Goal: Task Accomplishment & Management: Manage account settings

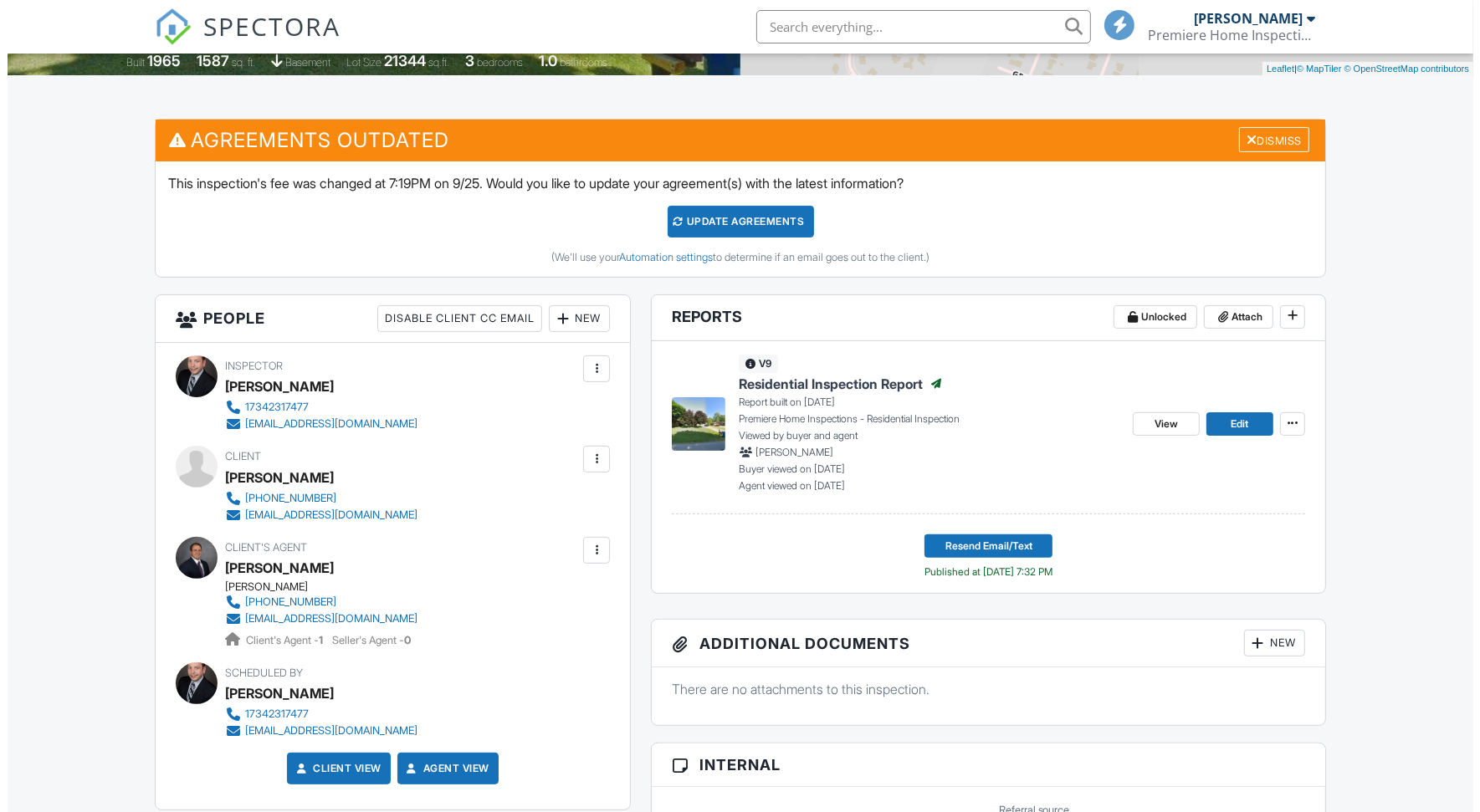
scroll to position [371, 0]
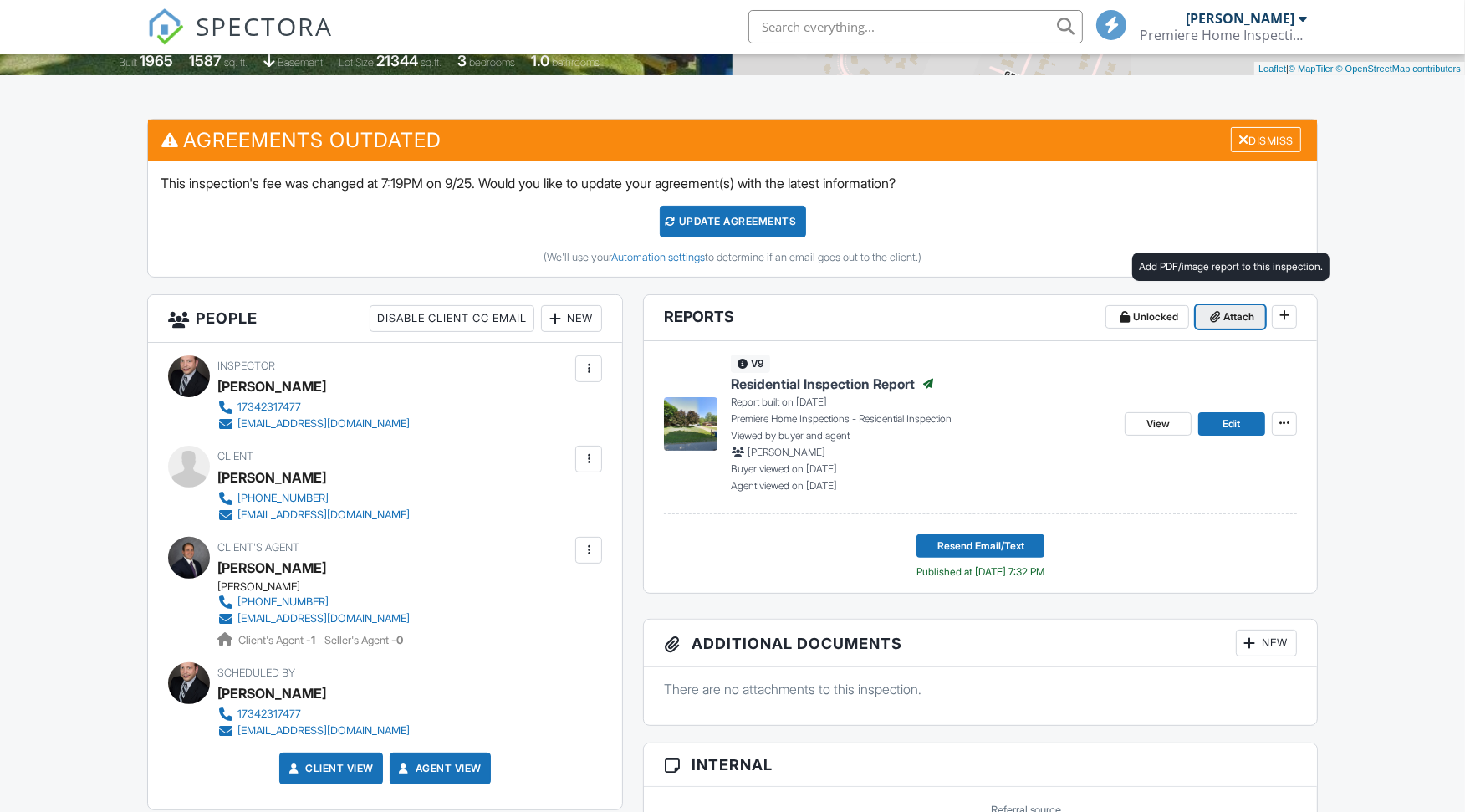
click at [1238, 311] on span "Attach" at bounding box center [1239, 316] width 31 height 17
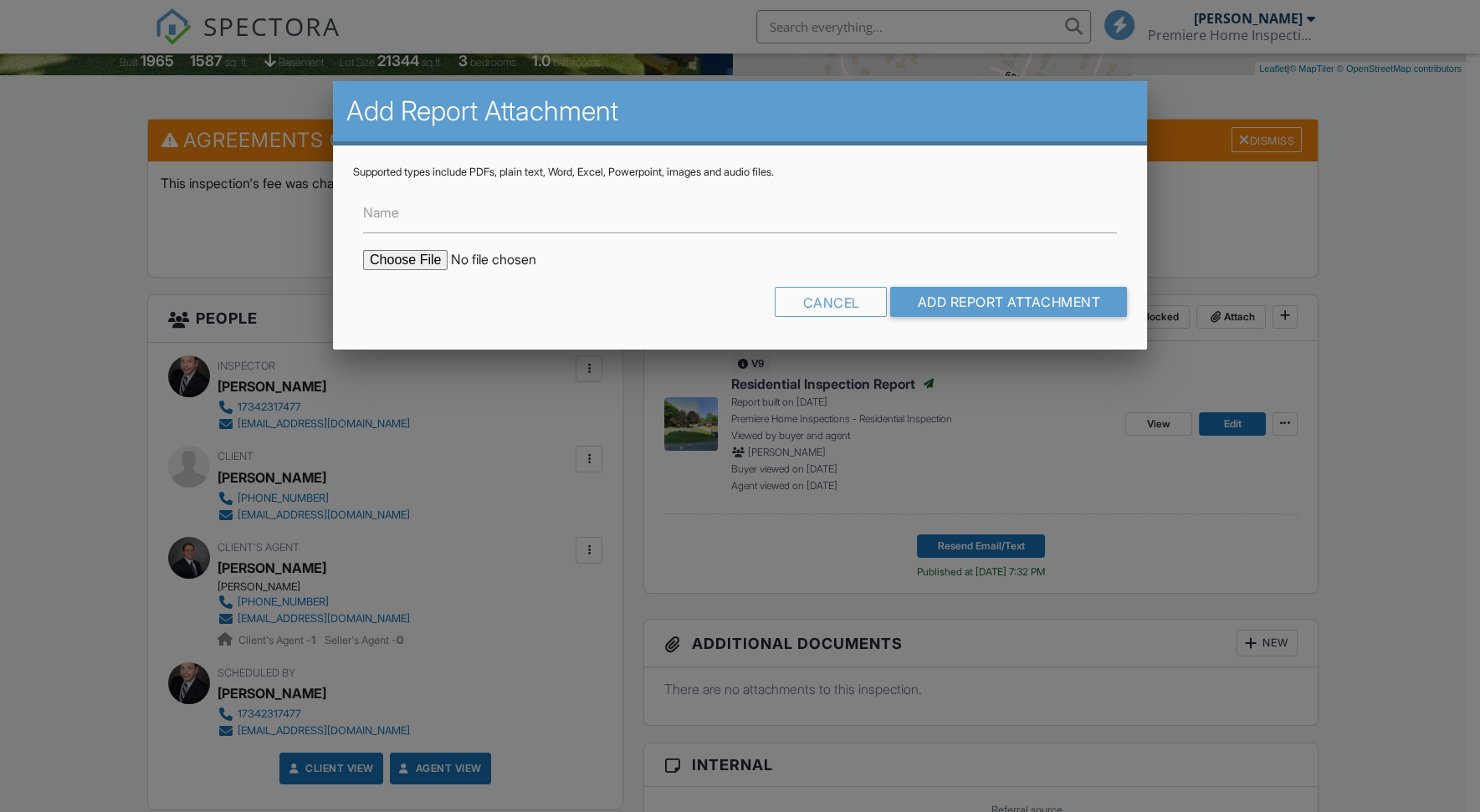
click at [416, 256] on input "file" at bounding box center [505, 260] width 284 height 20
type input "C:\fakepath\Radon Test Results Report for 764 Ruff.pdf"
click at [1014, 295] on input "Add Report Attachment" at bounding box center [1009, 302] width 237 height 30
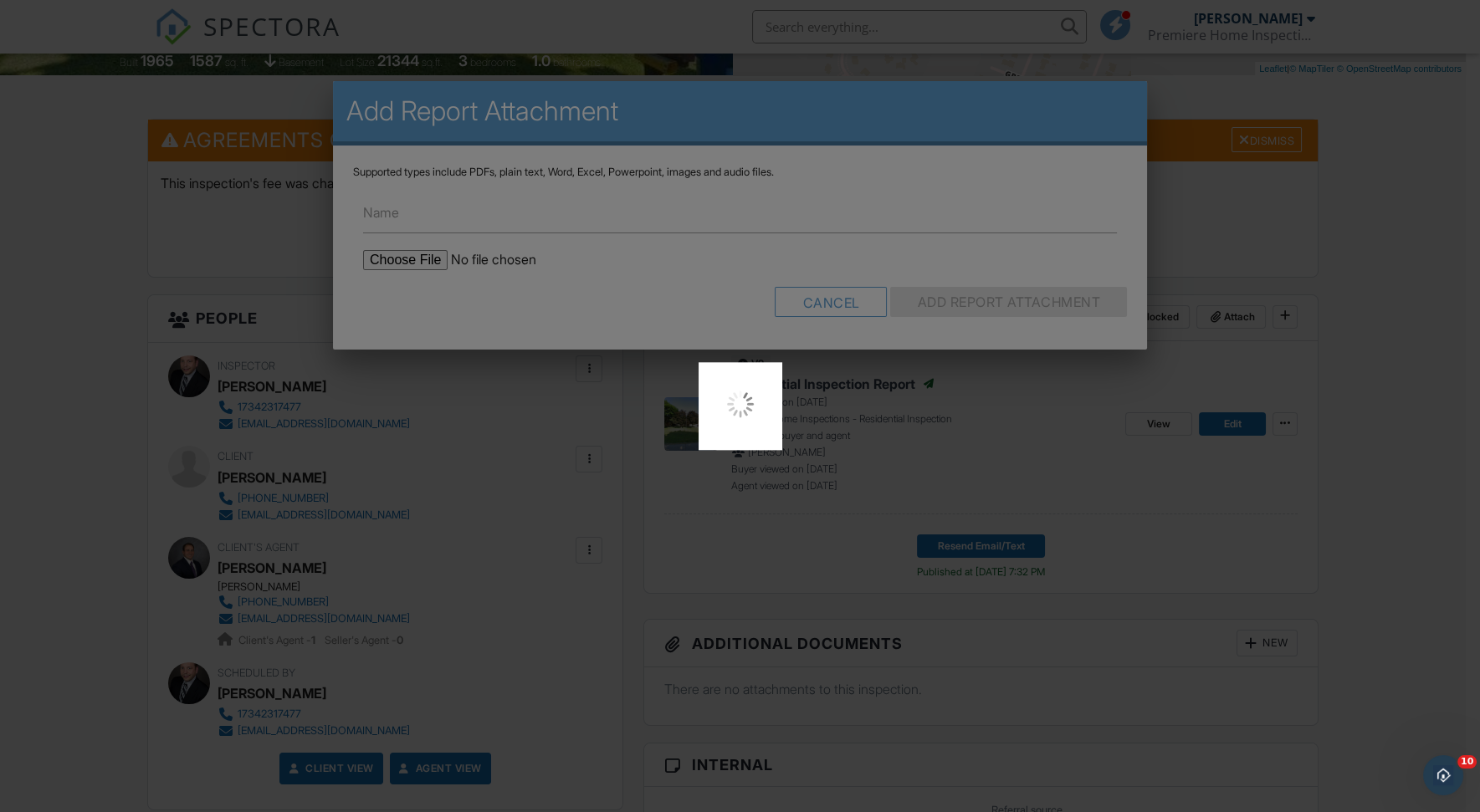
scroll to position [0, 0]
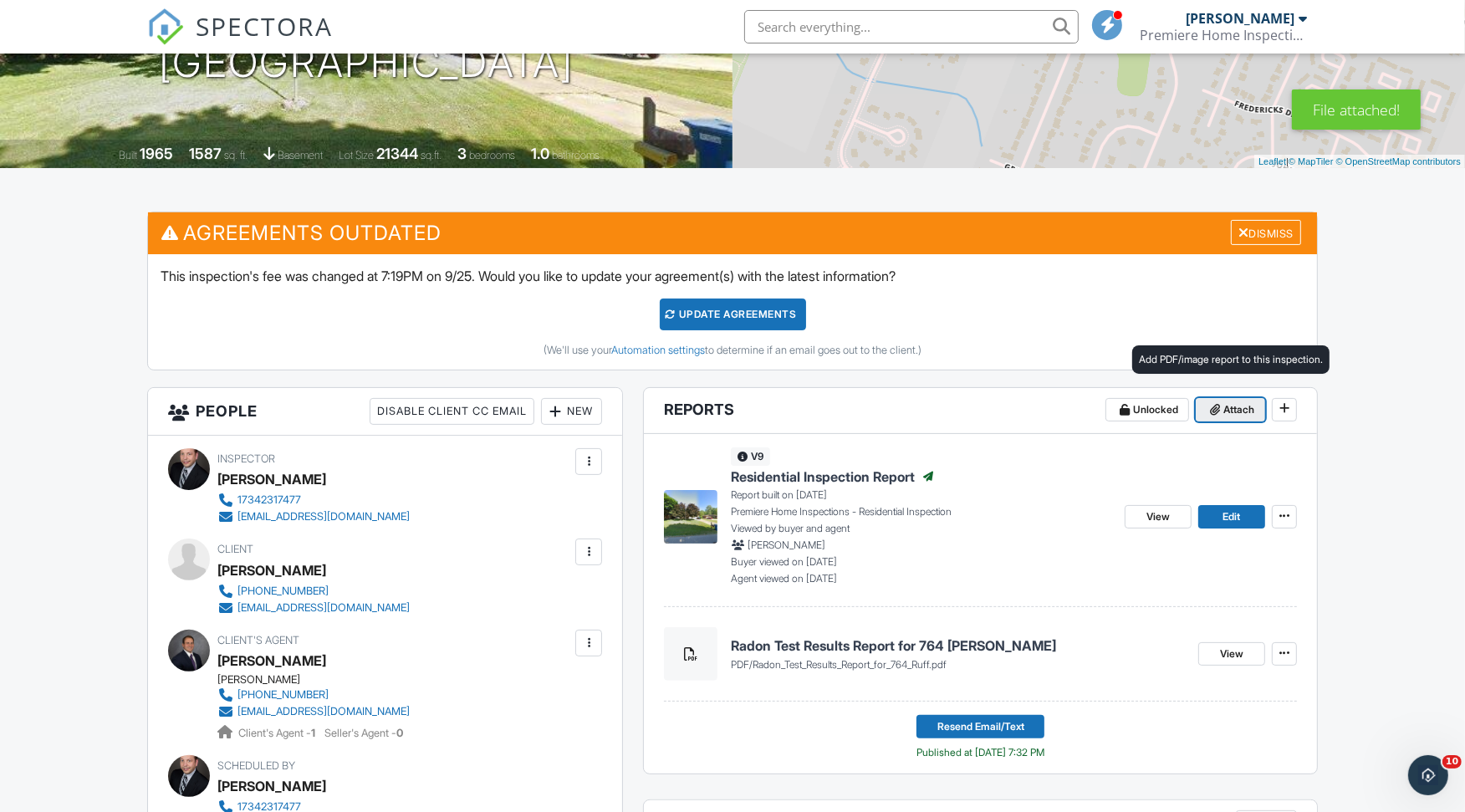
click at [1235, 402] on span "Attach" at bounding box center [1239, 409] width 31 height 17
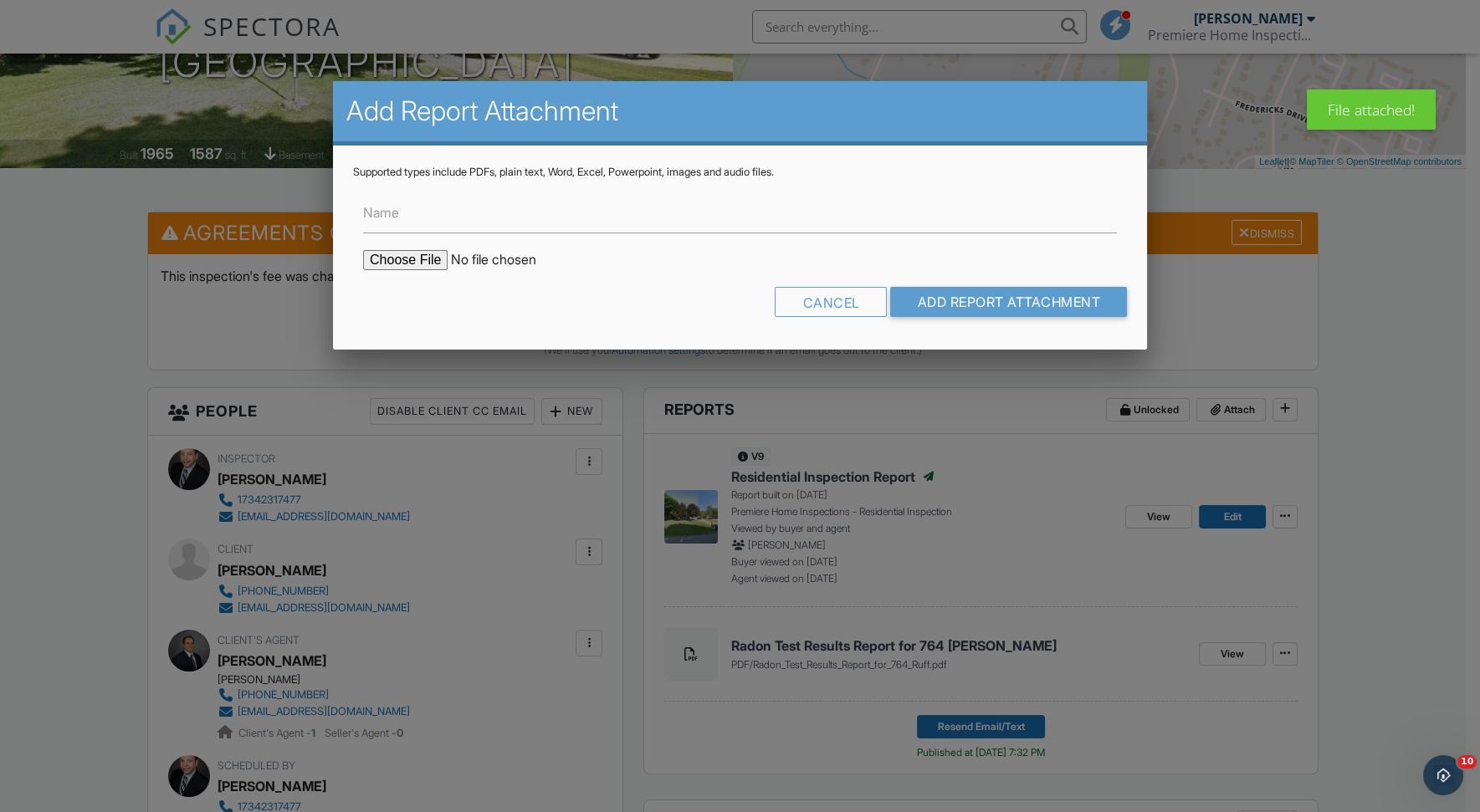
click at [412, 259] on input "file" at bounding box center [505, 260] width 284 height 20
type input "C:\fakepath\Ruff data.pdf"
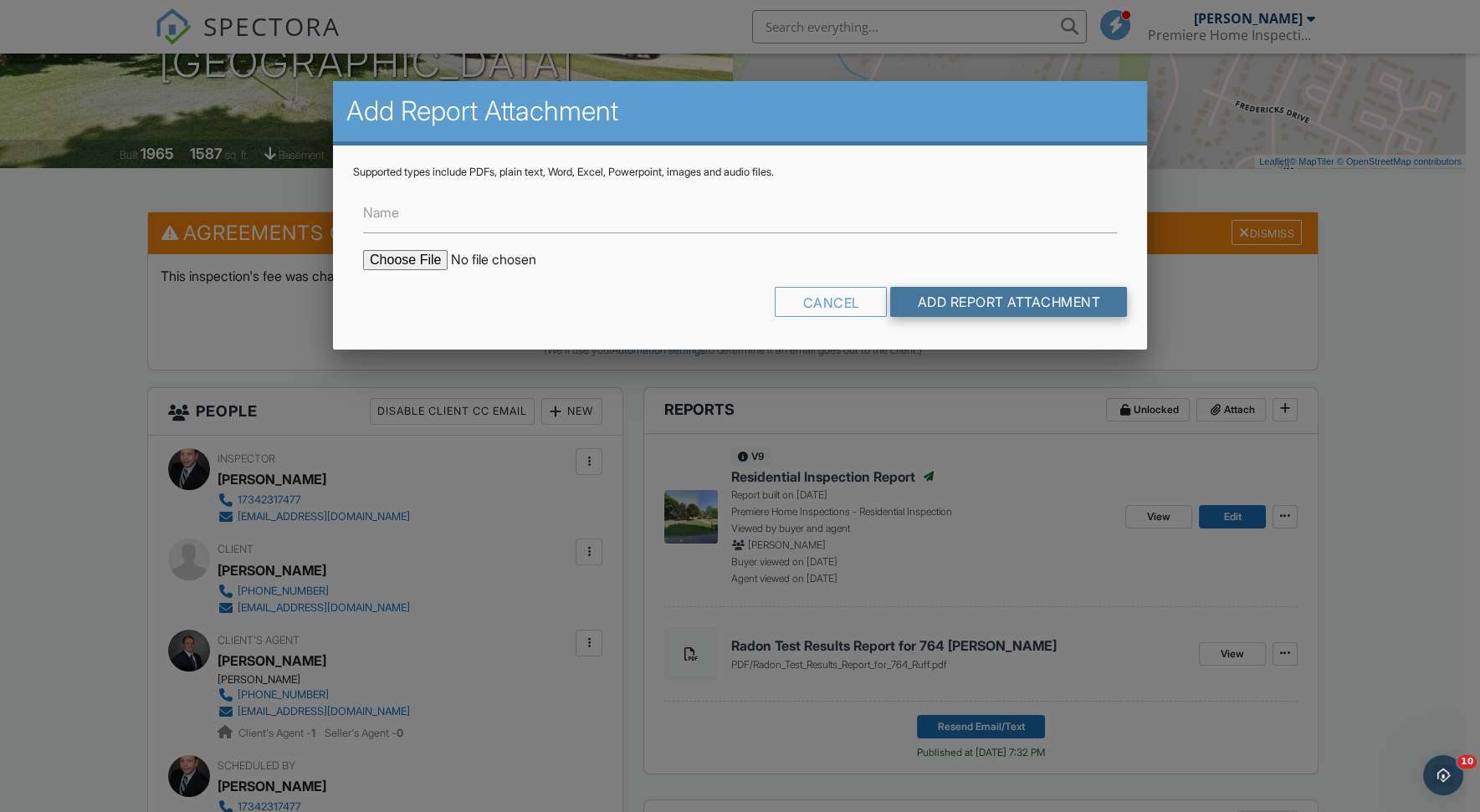
click at [983, 296] on input "Add Report Attachment" at bounding box center [1009, 302] width 237 height 30
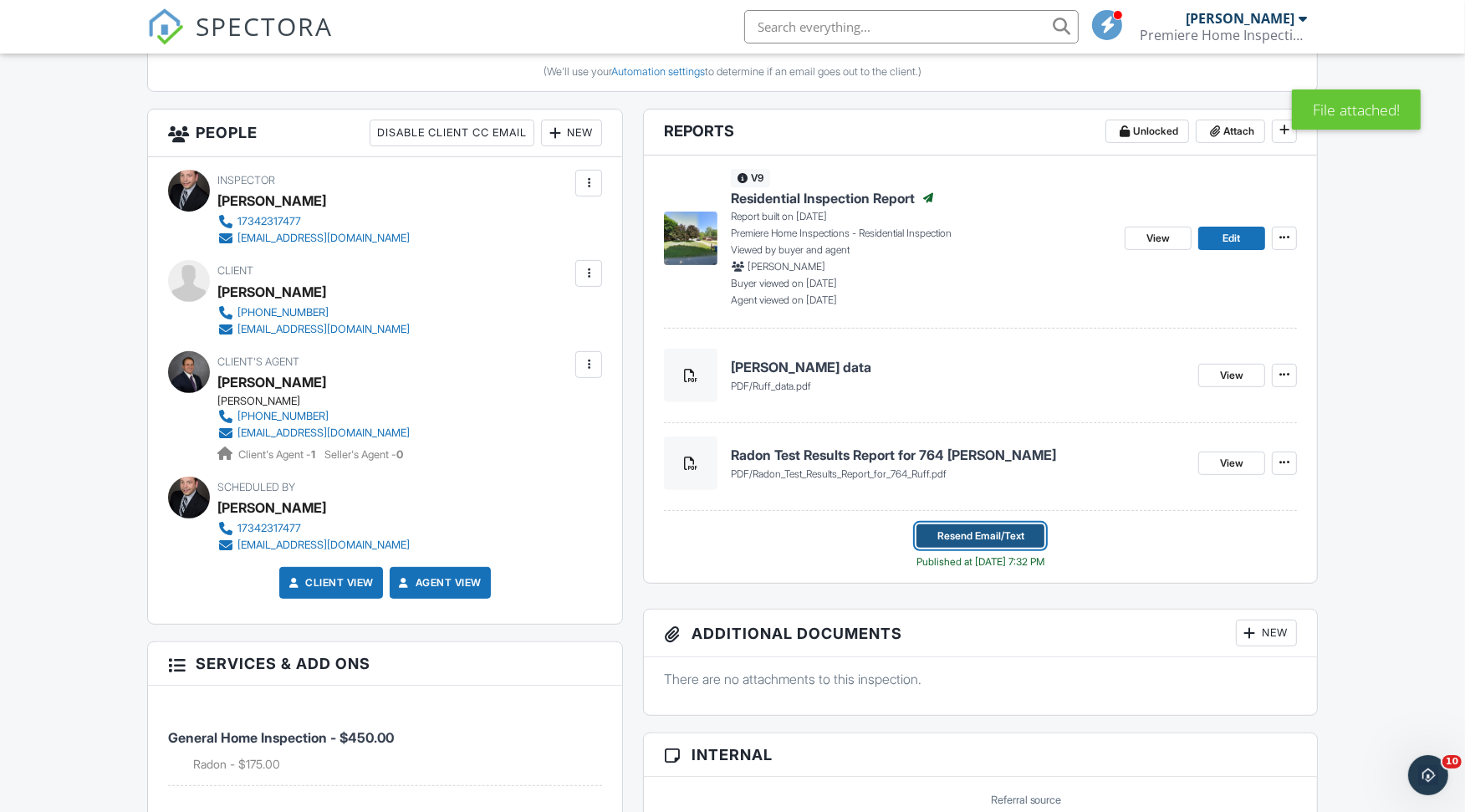
click at [991, 529] on span "Resend Email/Text" at bounding box center [981, 536] width 87 height 17
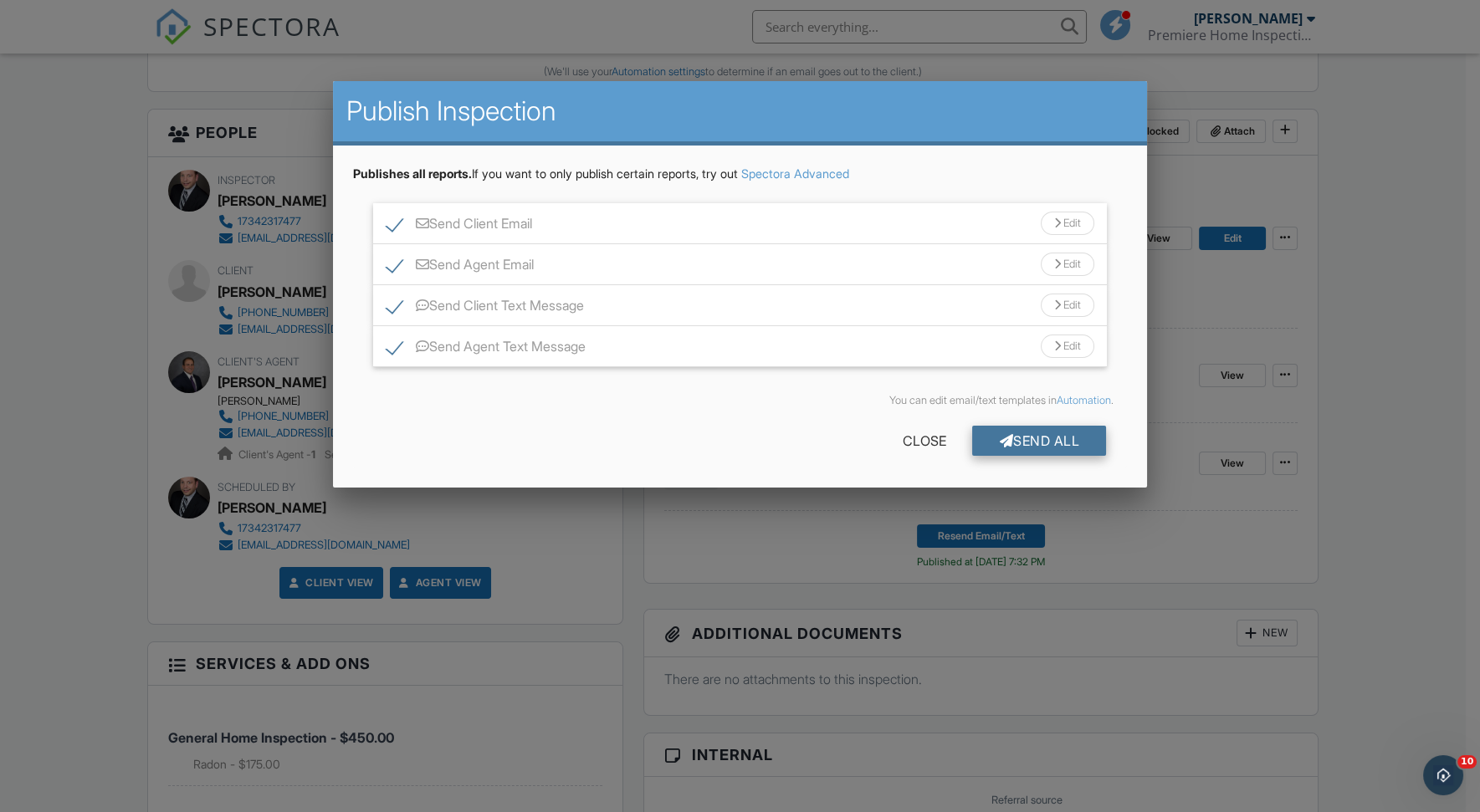
click at [1042, 433] on div "Send All" at bounding box center [1039, 441] width 134 height 30
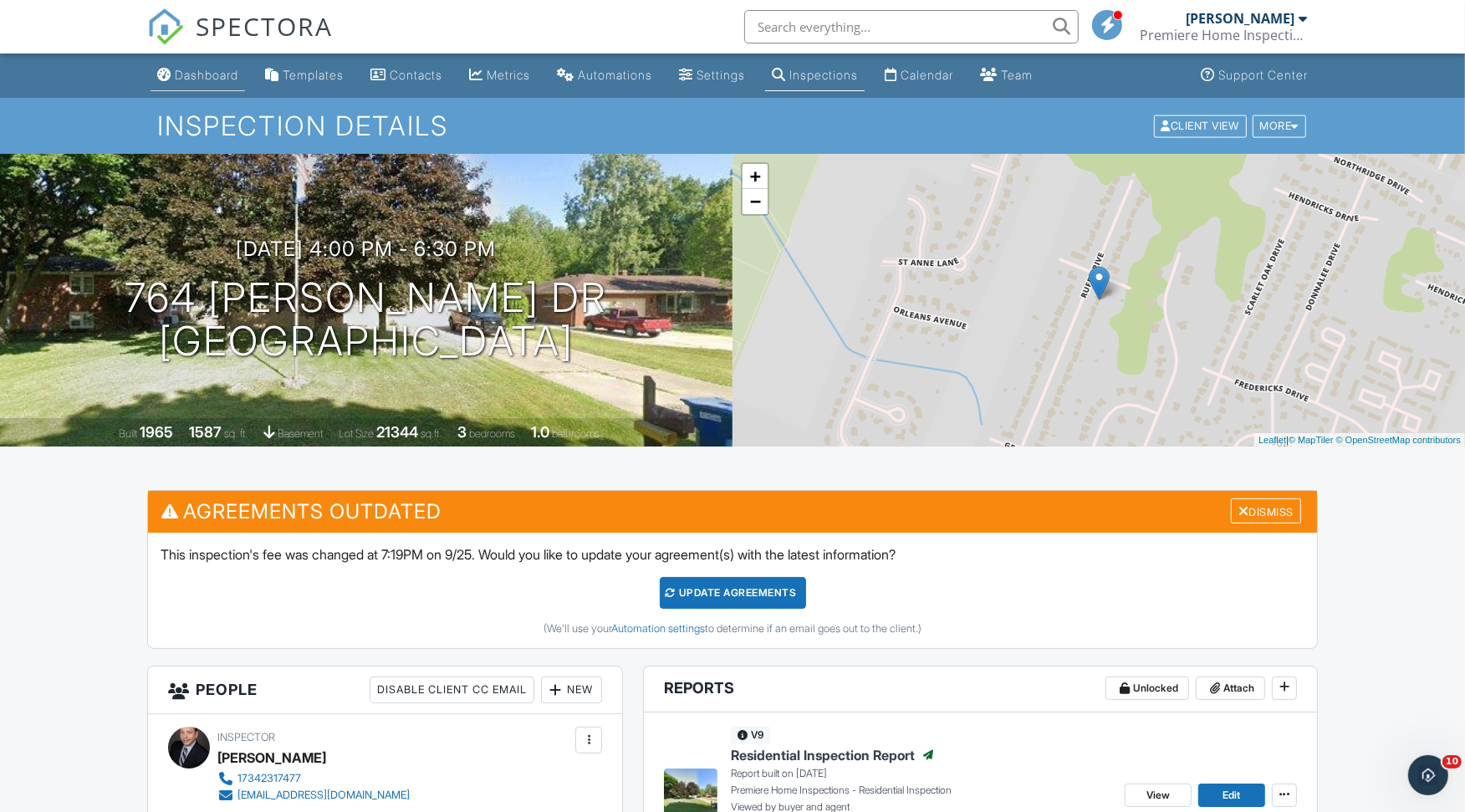
click at [210, 72] on div "Dashboard" at bounding box center [206, 75] width 63 height 14
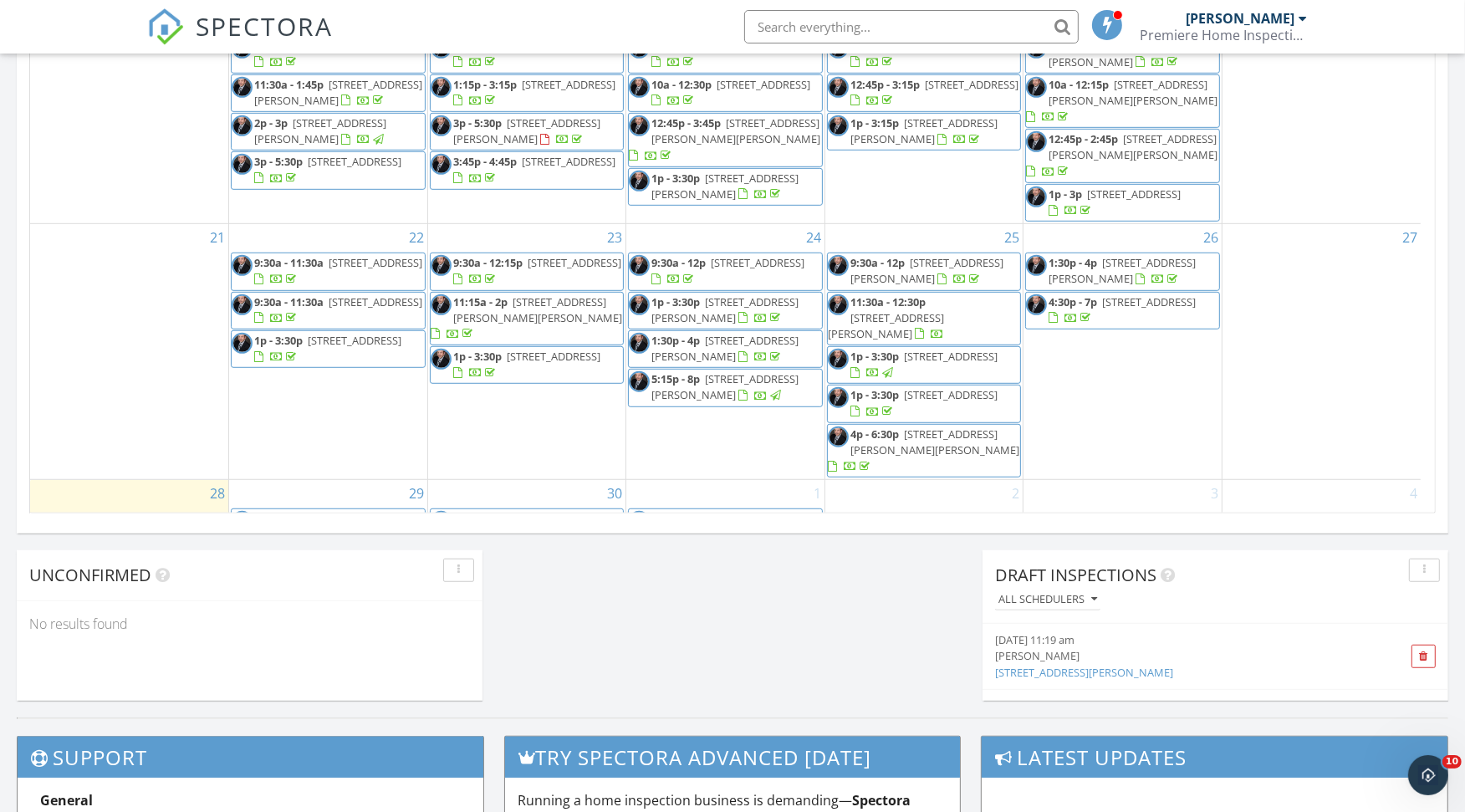
click at [393, 566] on span "20143 Coachwood Rd, Riverview 48193" at bounding box center [376, 573] width 94 height 15
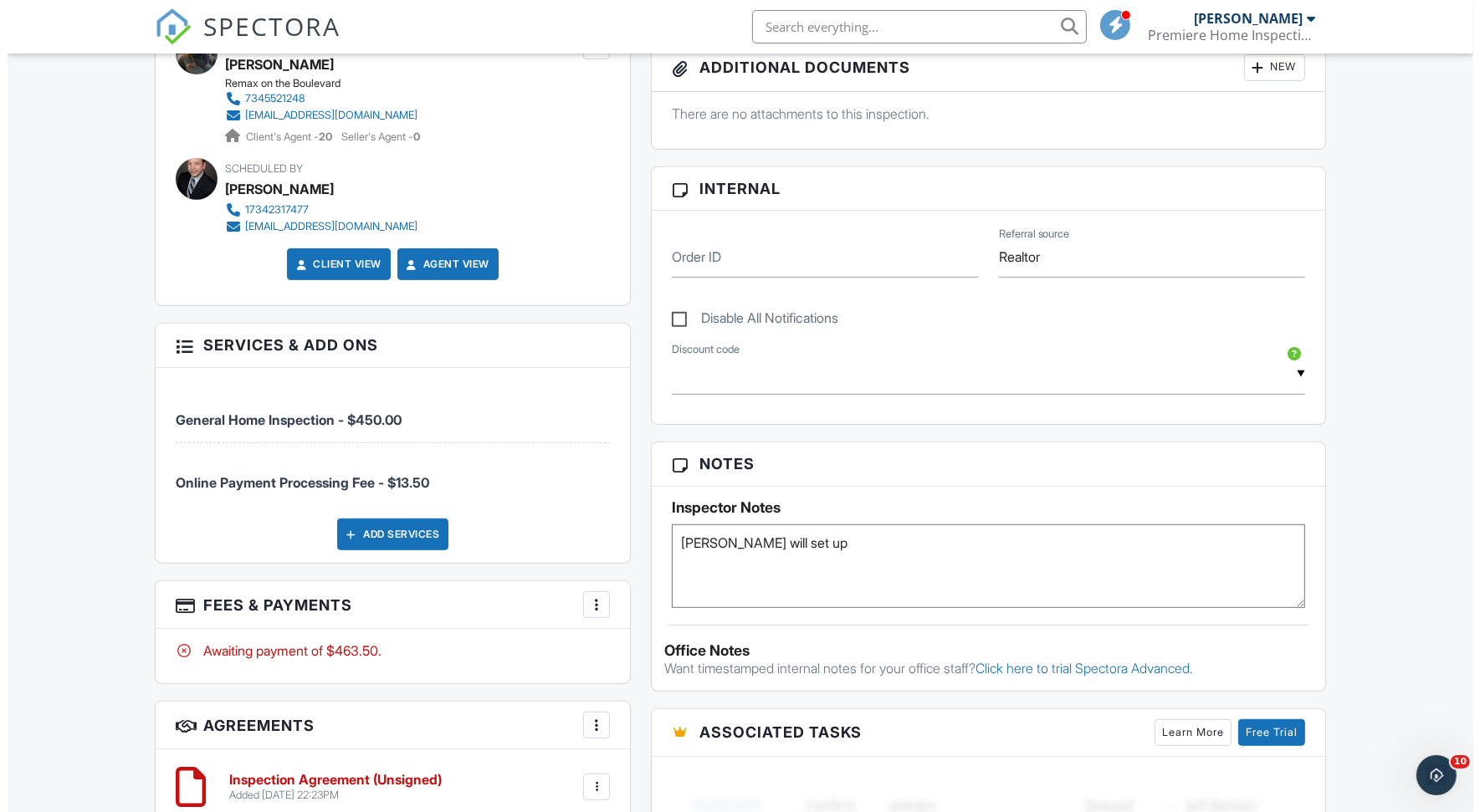
scroll to position [742, 0]
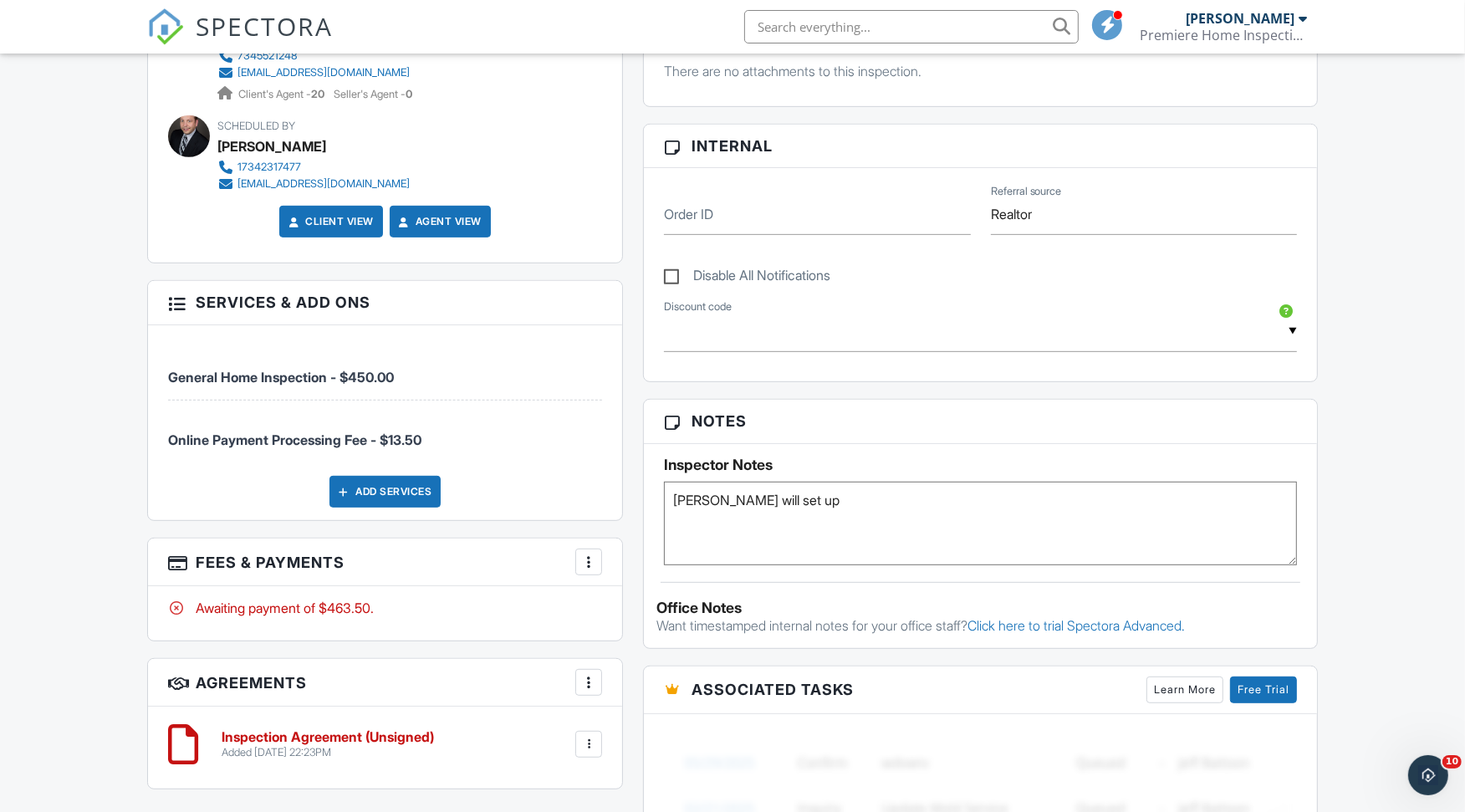
click at [590, 555] on div at bounding box center [589, 562] width 17 height 17
click at [661, 605] on li "Edit Fees & Payments" at bounding box center [673, 613] width 175 height 42
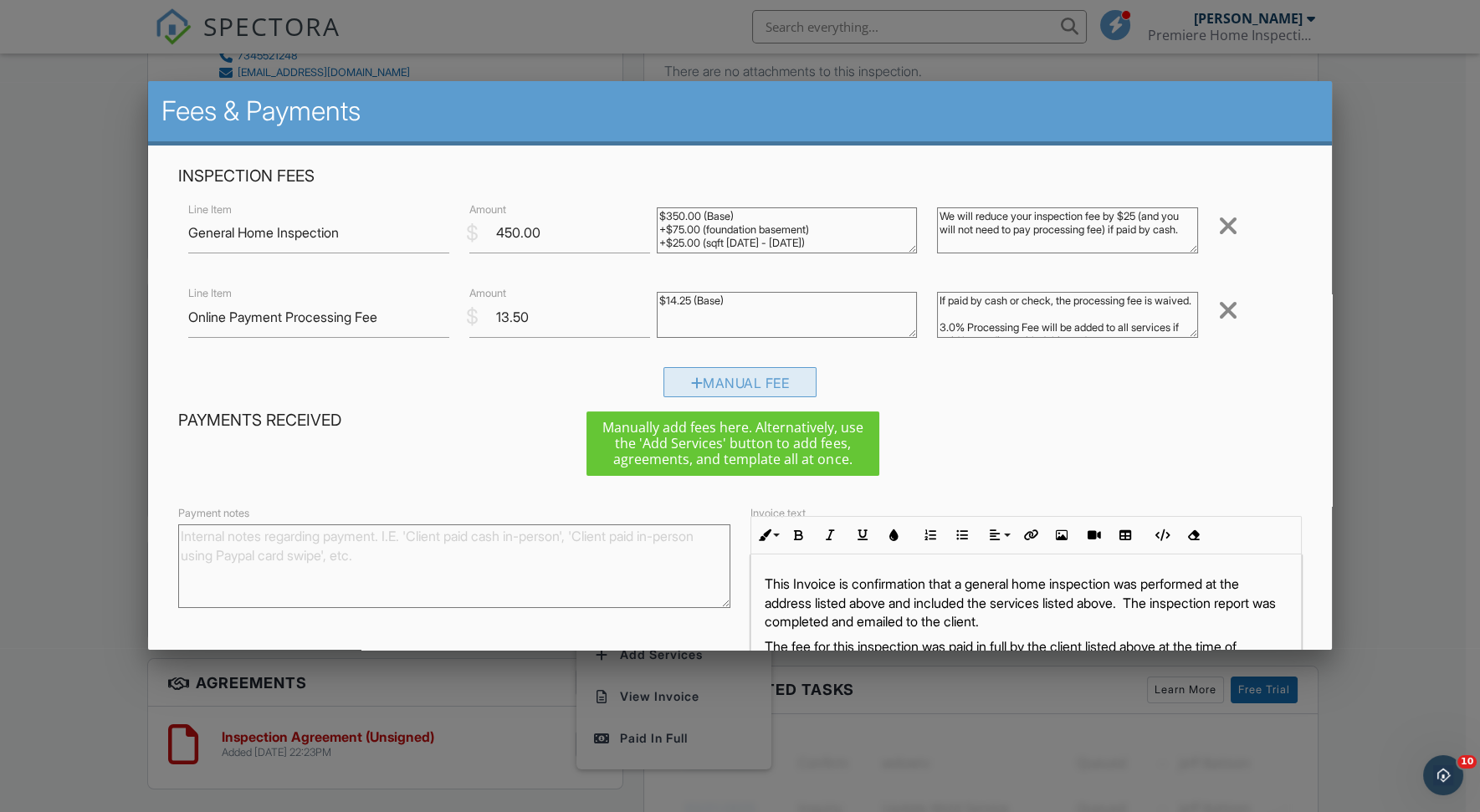
click at [709, 378] on div "Manual Fee" at bounding box center [740, 382] width 154 height 30
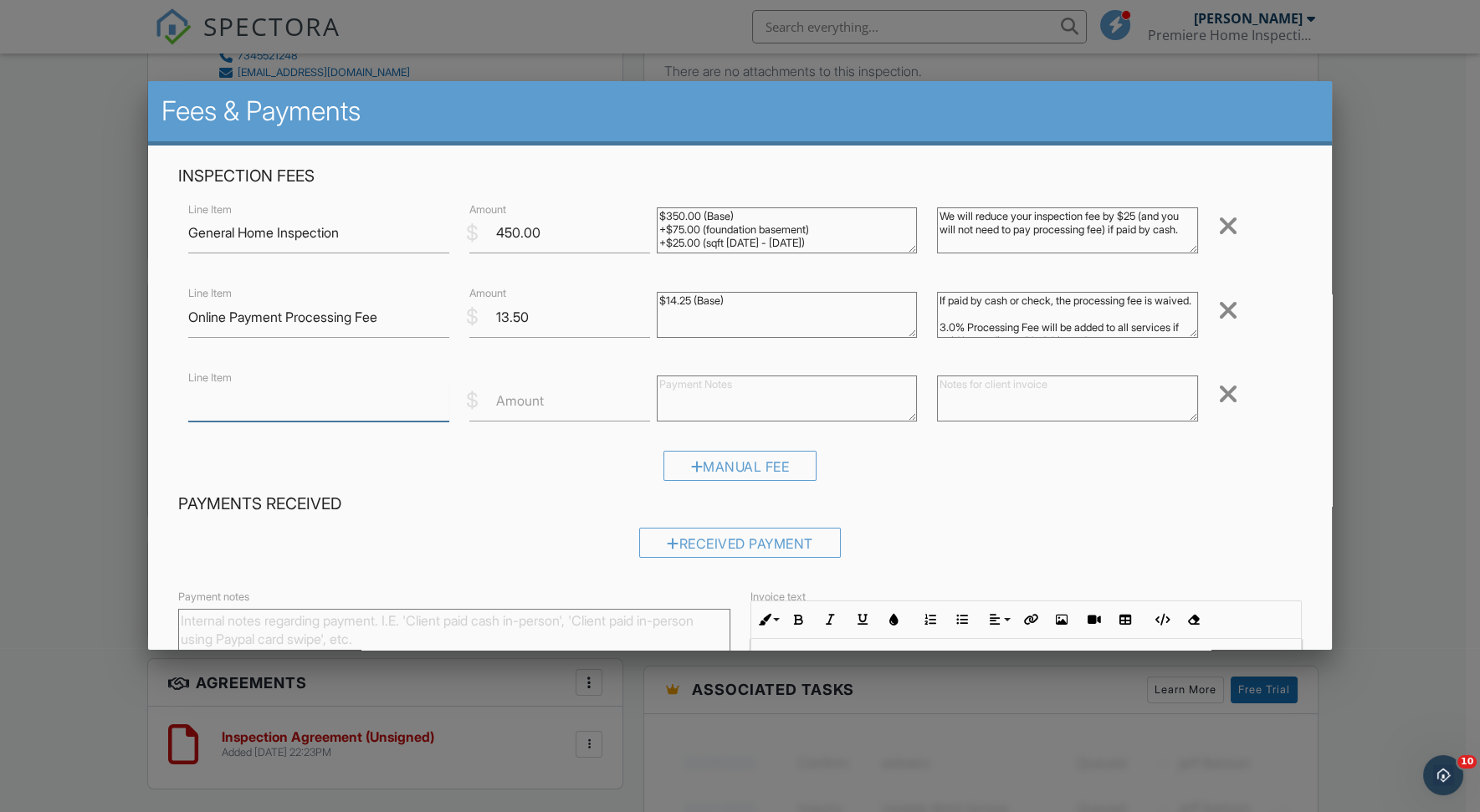
click at [354, 405] on input "Line Item" at bounding box center [318, 401] width 261 height 41
type input "Z"
type input "Sewer Scope"
click at [523, 407] on label "Amount" at bounding box center [519, 400] width 48 height 18
click at [523, 407] on input "Amount" at bounding box center [560, 401] width 181 height 41
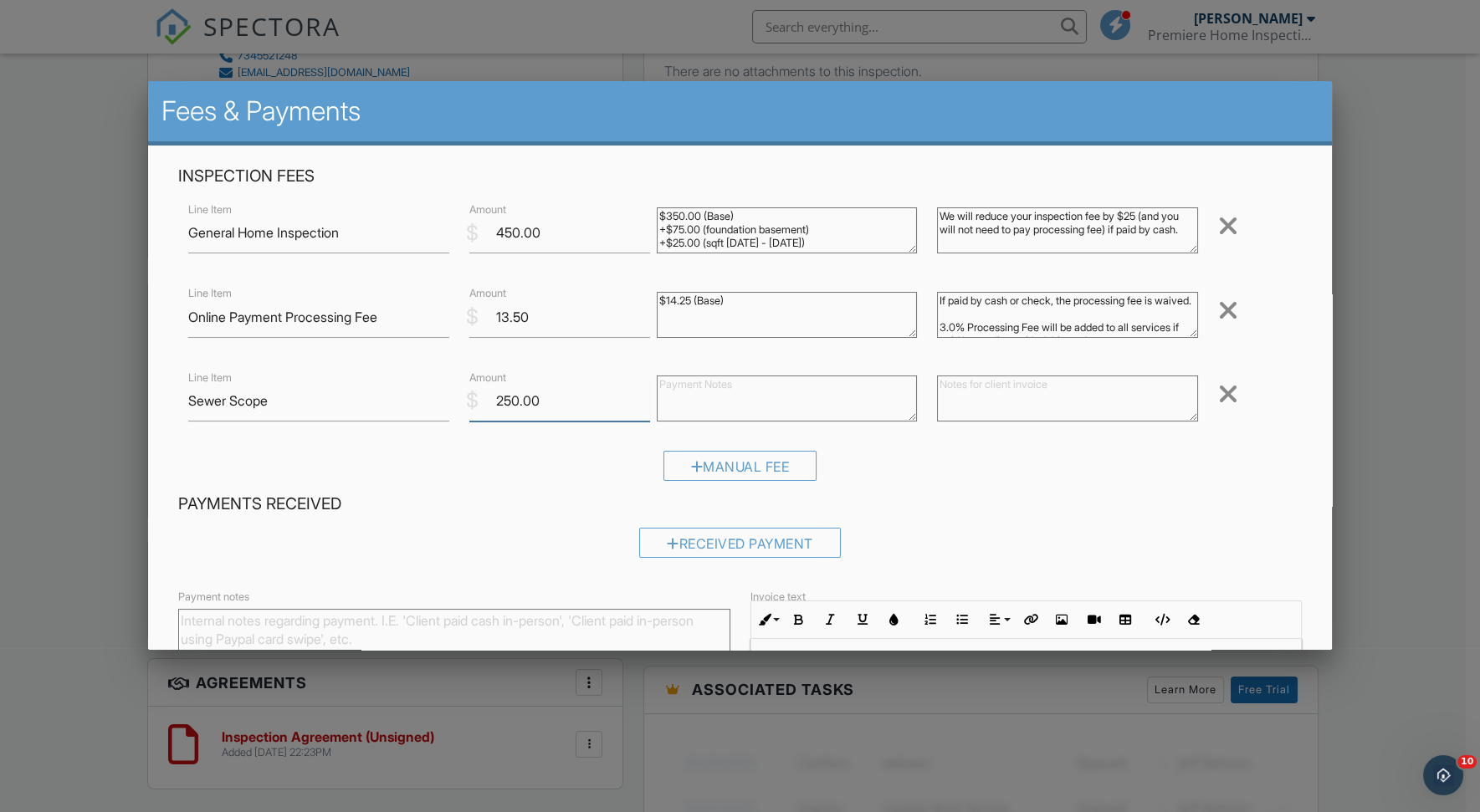
type input "250.00"
click at [948, 385] on textarea at bounding box center [1067, 398] width 261 height 46
paste textarea "The above fee includes a sewer scope of the sanitary sewer from the house to th…"
type textarea "The above fee includes a sewer scope of the sanitary sewer from the house to th…"
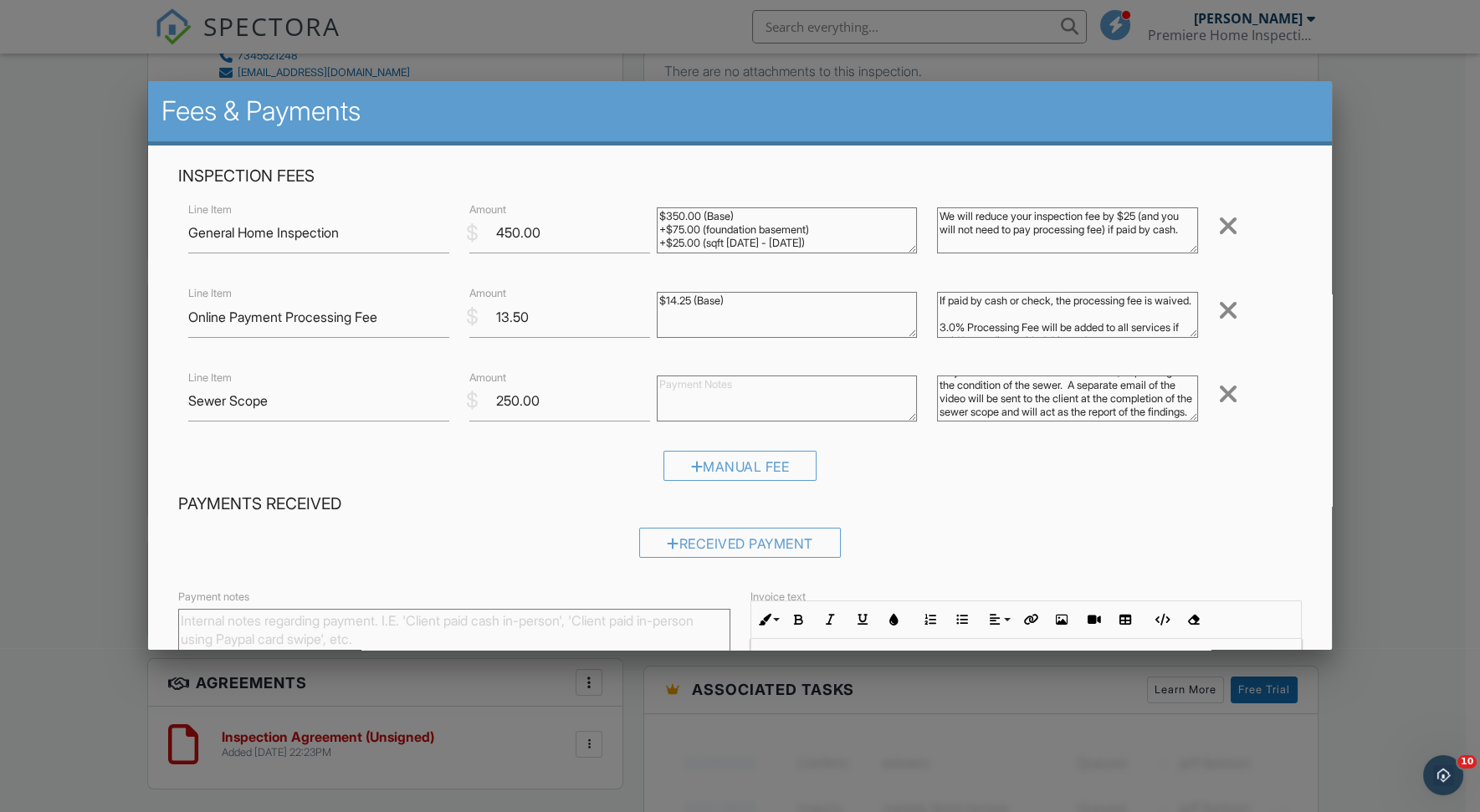
click at [694, 394] on textarea at bounding box center [787, 398] width 261 height 46
type textarea "$250.00"
click at [1077, 471] on div "Manual Fee" at bounding box center [740, 472] width 1123 height 43
click at [536, 316] on input "13.50" at bounding box center [560, 317] width 181 height 41
type input "1"
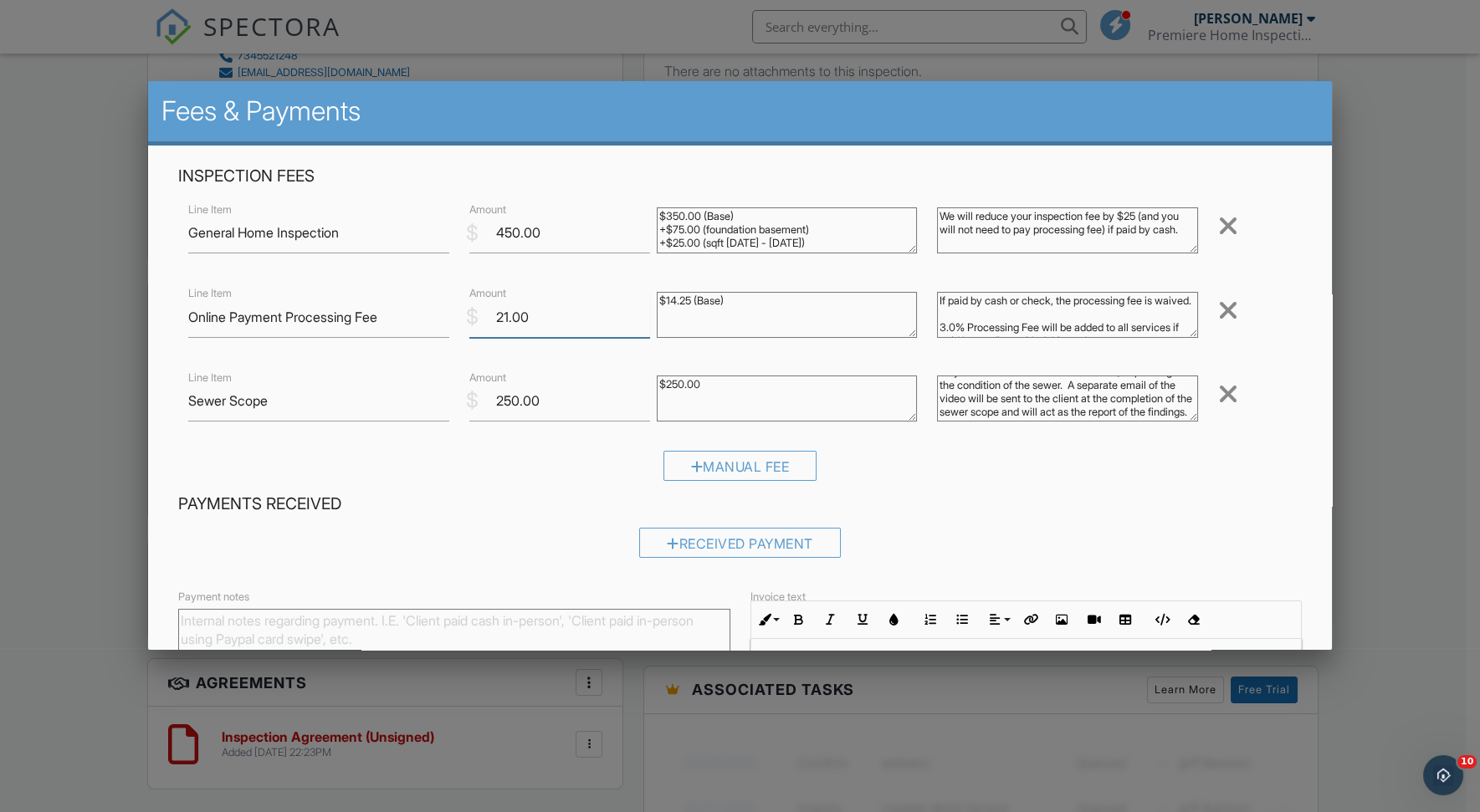
type input "21.00"
click at [657, 302] on textarea "$14.25 (Base)" at bounding box center [787, 315] width 261 height 46
type textarea "$21.00 (Base)"
click at [1185, 464] on div "Manual Fee" at bounding box center [740, 472] width 1123 height 43
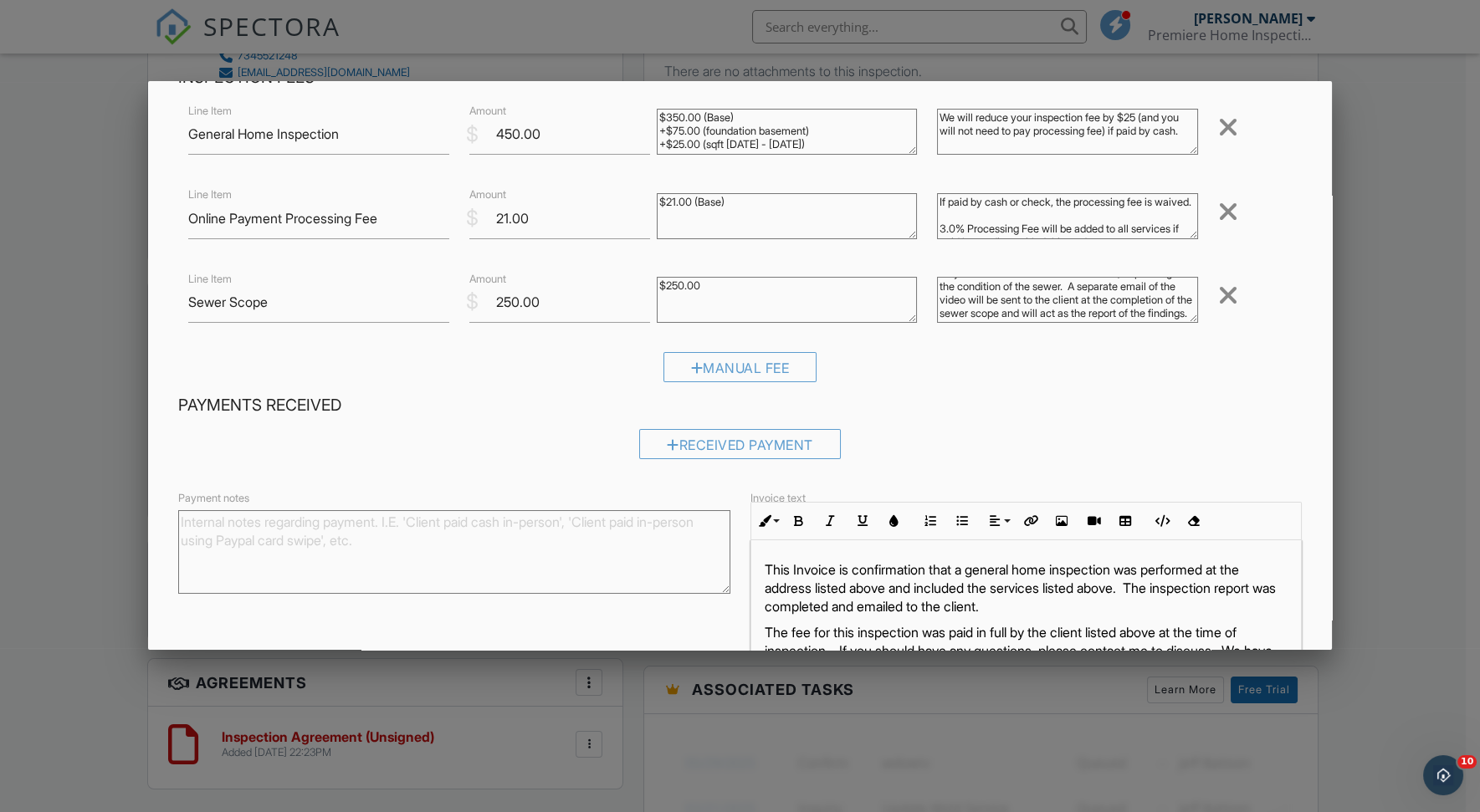
scroll to position [193, 0]
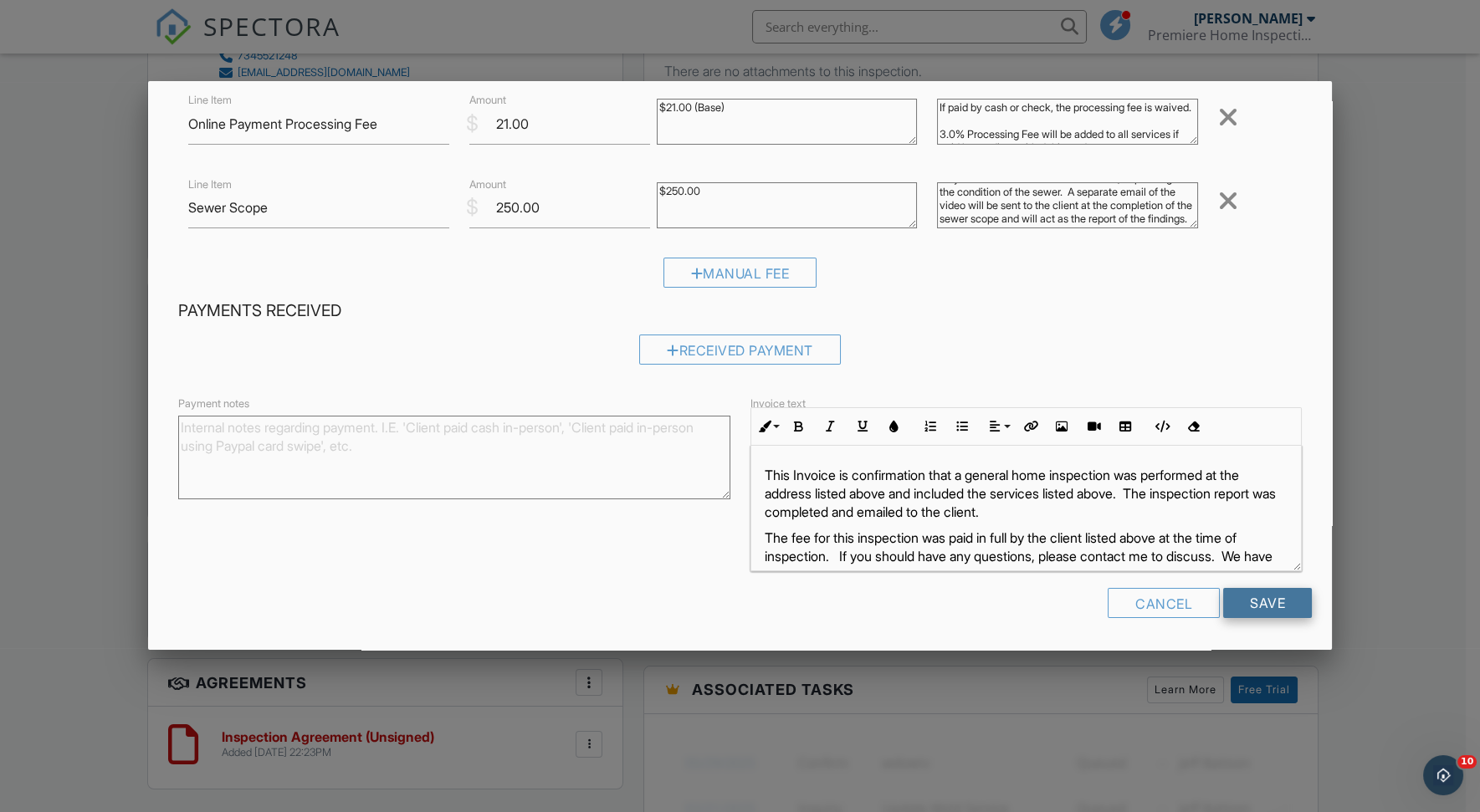
click at [1257, 596] on input "Save" at bounding box center [1267, 602] width 89 height 30
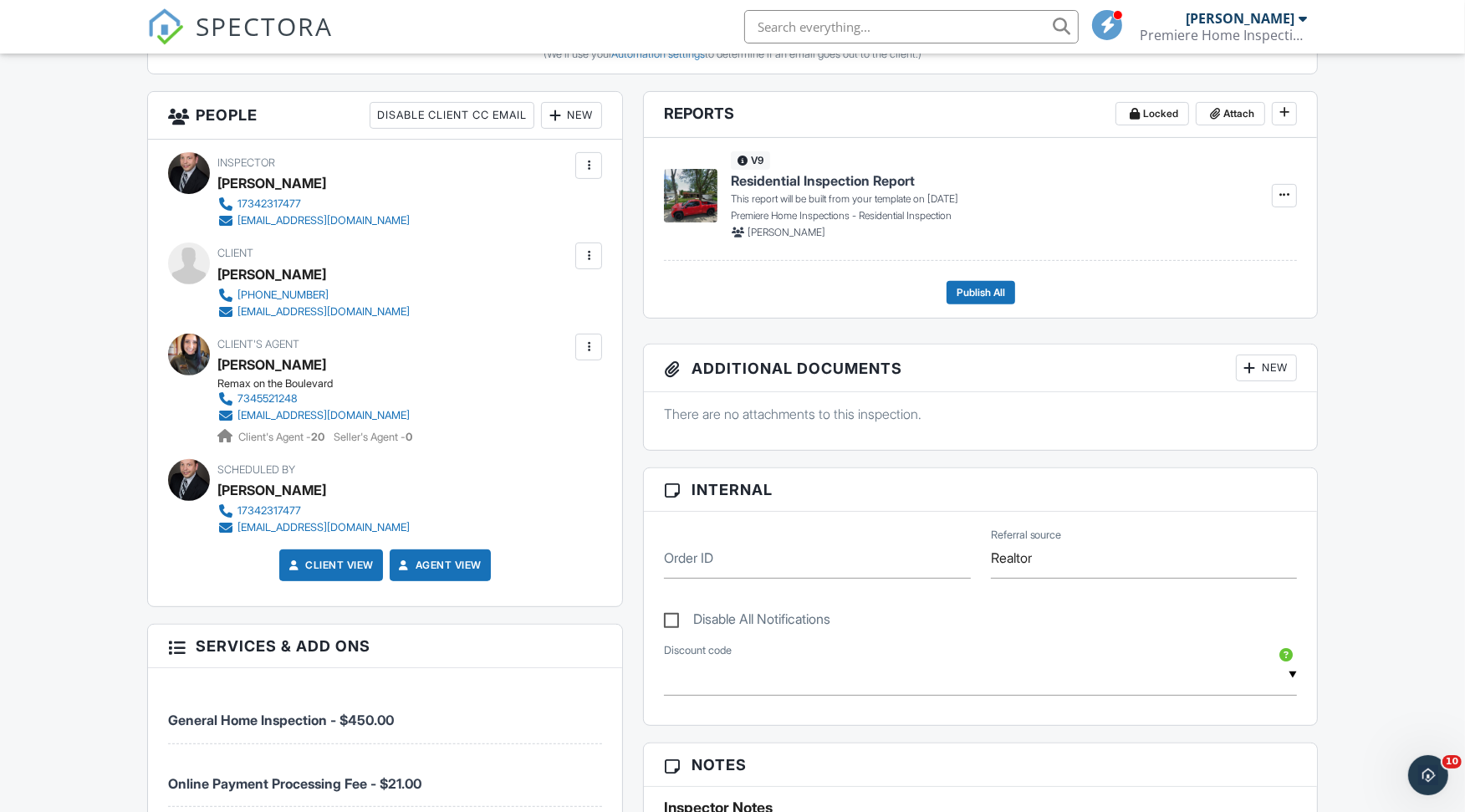
scroll to position [371, 0]
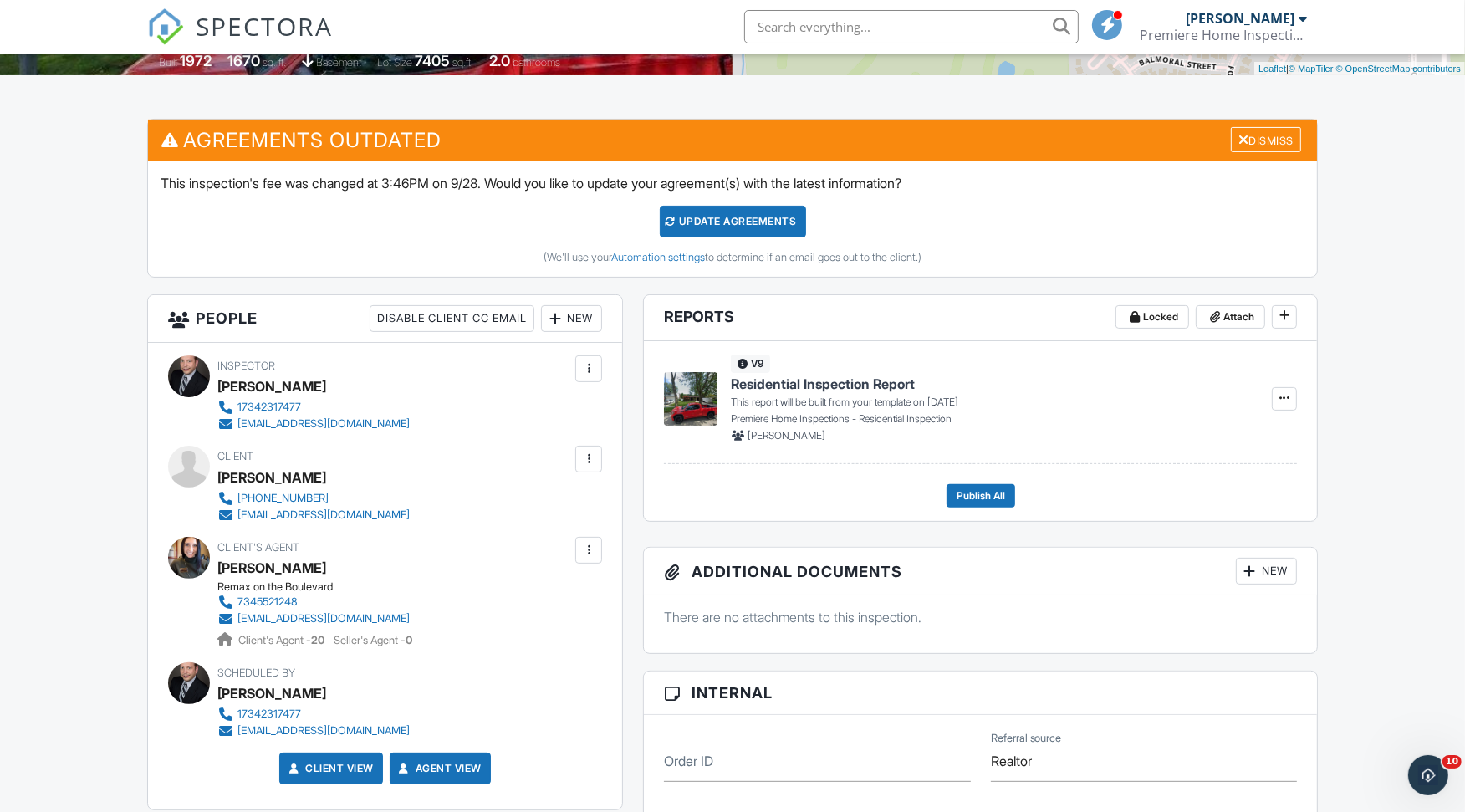
click at [742, 222] on div "Update Agreements" at bounding box center [733, 222] width 146 height 32
